Goal: Task Accomplishment & Management: Use online tool/utility

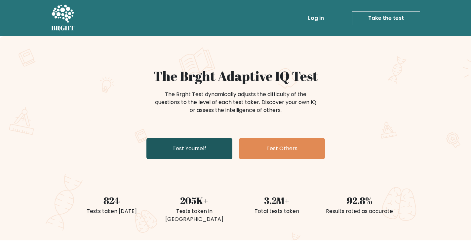
click at [195, 151] on link "Test Yourself" at bounding box center [189, 148] width 86 height 21
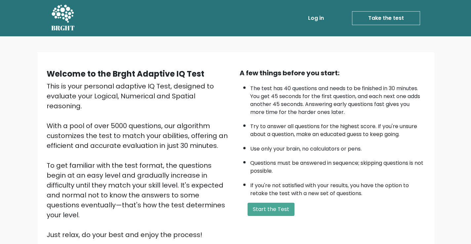
scroll to position [58, 0]
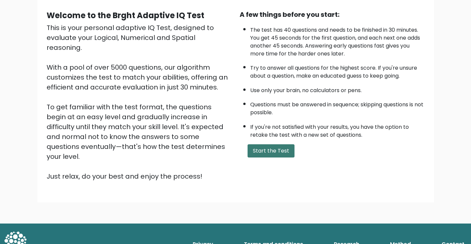
click at [277, 149] on button "Start the Test" at bounding box center [270, 150] width 47 height 13
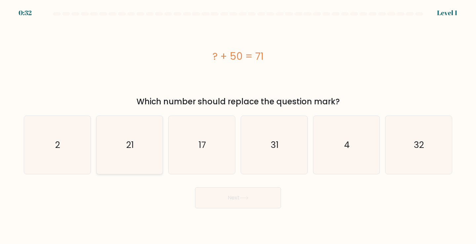
click at [132, 148] on text "21" at bounding box center [130, 145] width 8 height 12
click at [238, 125] on input "b. 21" at bounding box center [238, 123] width 0 height 3
radio input "true"
click at [230, 194] on button "Next" at bounding box center [238, 197] width 86 height 21
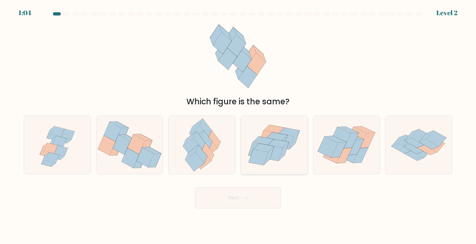
click at [277, 154] on icon at bounding box center [273, 153] width 19 height 16
click at [238, 125] on input "d." at bounding box center [238, 123] width 0 height 3
radio input "true"
click at [228, 201] on button "Next" at bounding box center [238, 197] width 86 height 21
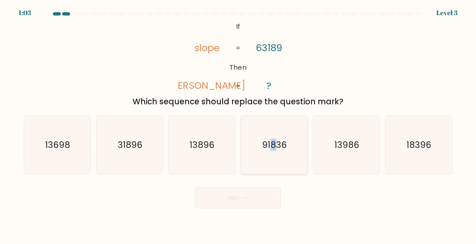
click at [277, 149] on text "91836" at bounding box center [274, 145] width 25 height 12
click at [259, 150] on icon "91836" at bounding box center [274, 145] width 58 height 58
click at [238, 125] on input "d. 91836" at bounding box center [238, 123] width 0 height 3
radio input "true"
click at [240, 197] on button "Next" at bounding box center [238, 197] width 86 height 21
